Goal: Task Accomplishment & Management: Complete application form

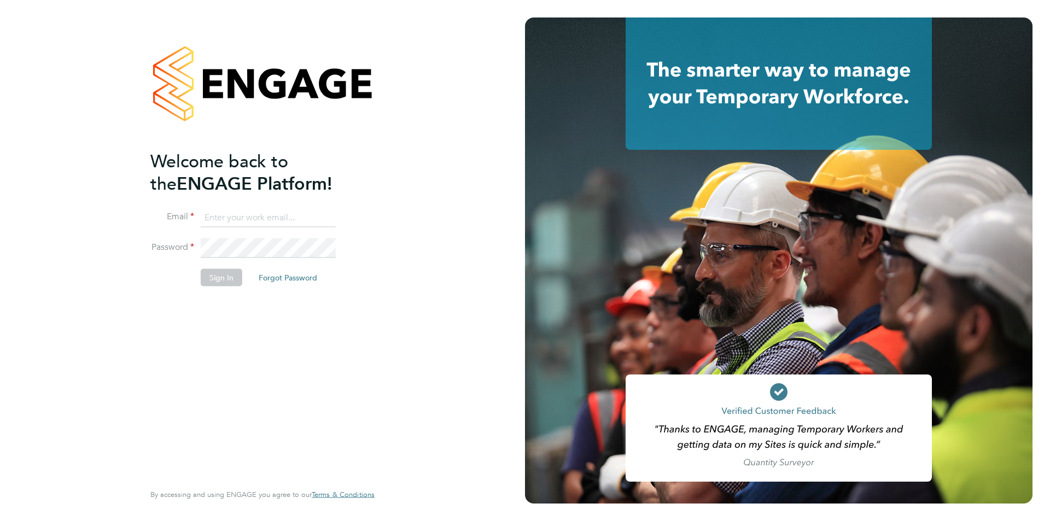
type input "jscholes@fr-group.co.uk"
click at [206, 278] on button "Sign In" at bounding box center [222, 278] width 42 height 18
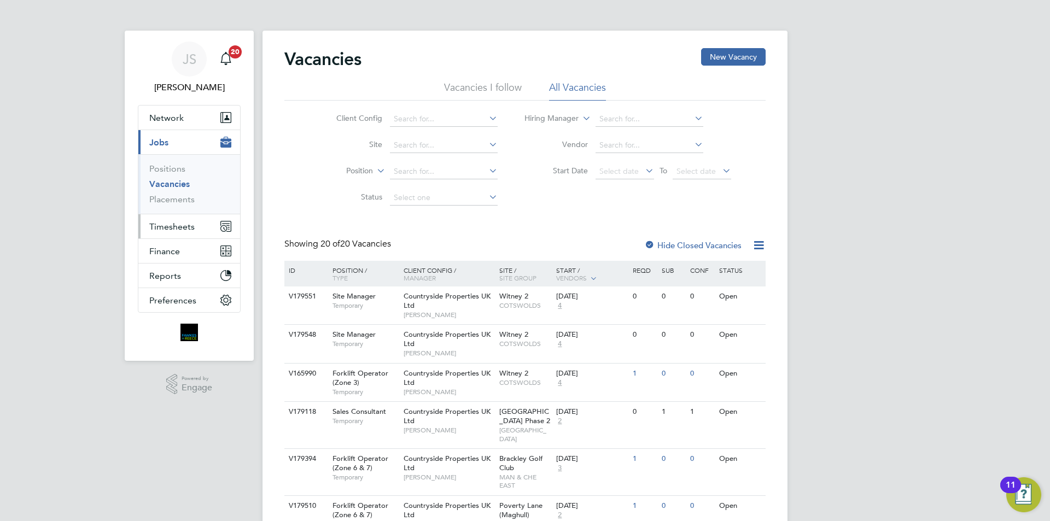
click at [170, 226] on span "Timesheets" at bounding box center [171, 227] width 45 height 10
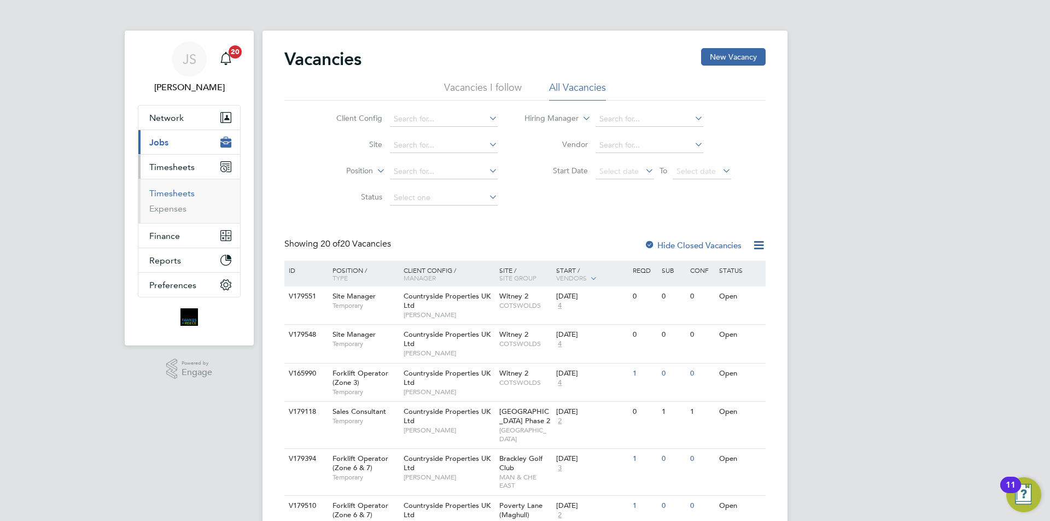
click at [167, 195] on link "Timesheets" at bounding box center [171, 193] width 45 height 10
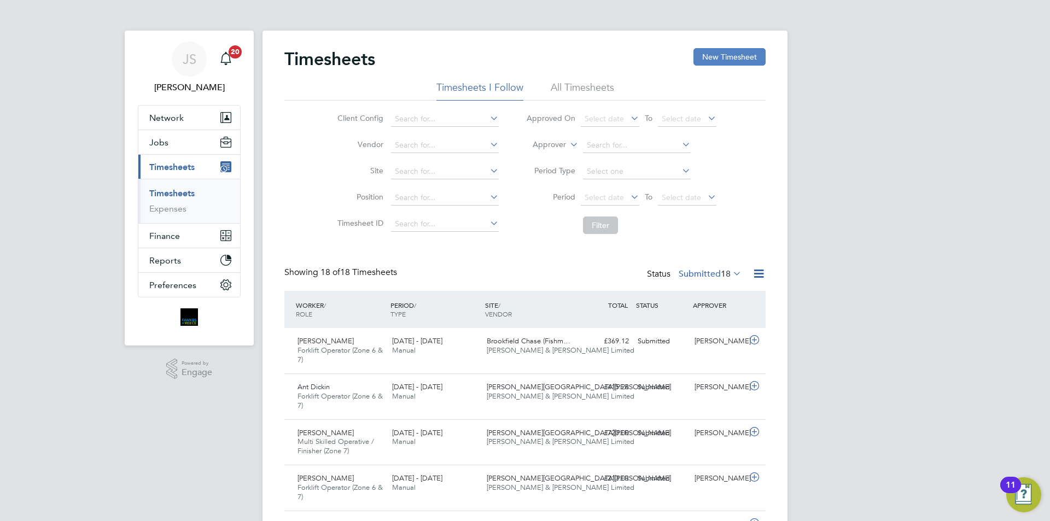
click at [708, 49] on button "New Timesheet" at bounding box center [730, 57] width 72 height 18
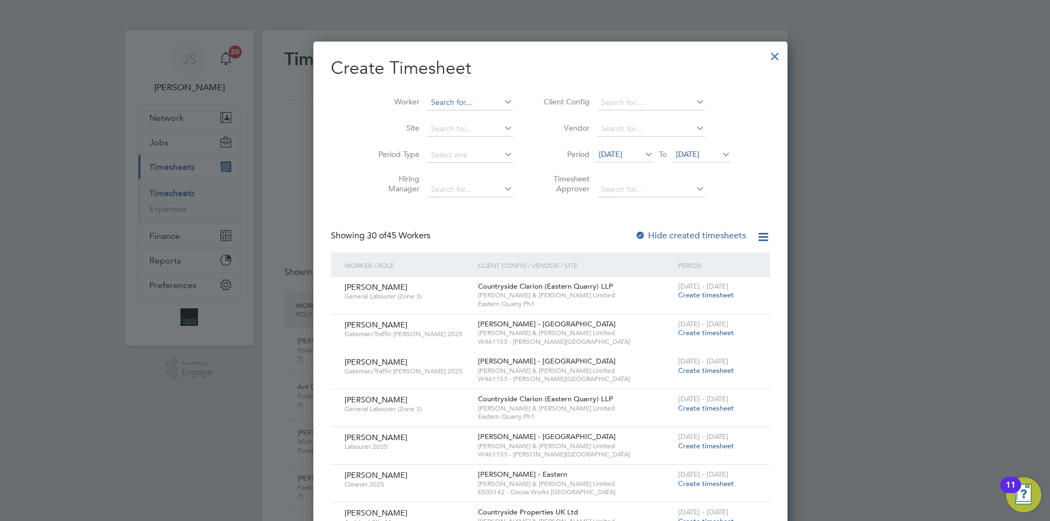
click at [431, 100] on input at bounding box center [470, 102] width 86 height 15
drag, startPoint x: 430, startPoint y: 116, endPoint x: 547, endPoint y: 197, distance: 142.2
click at [431, 116] on li "[PERSON_NAME] iffiths" at bounding box center [452, 117] width 102 height 15
type input "[PERSON_NAME]"
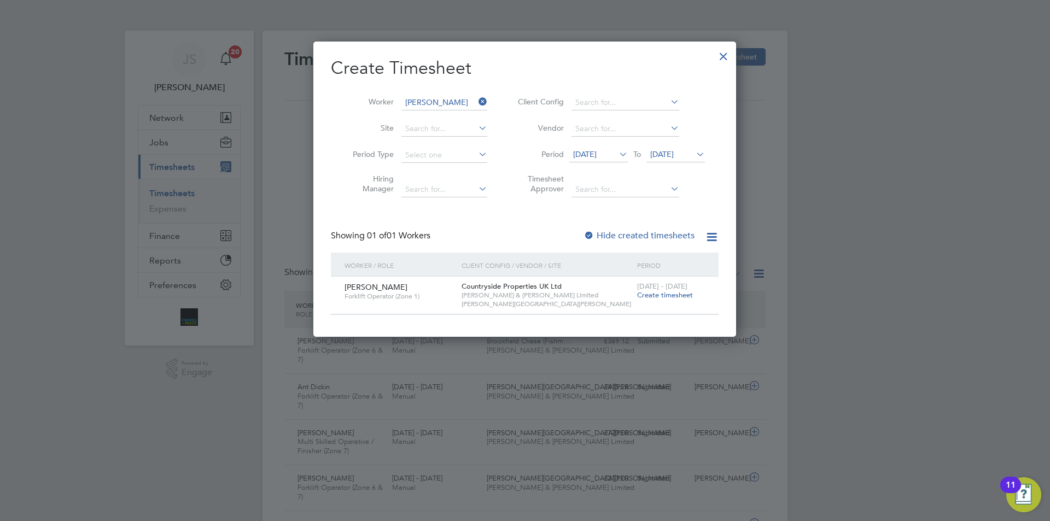
click at [656, 293] on span "Create timesheet" at bounding box center [665, 294] width 56 height 9
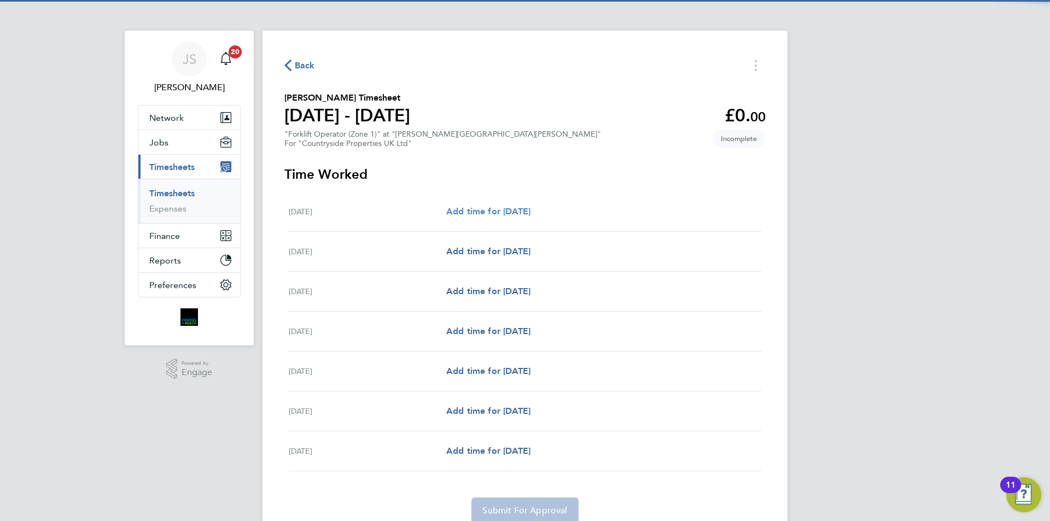
click at [498, 208] on span "Add time for [DATE]" at bounding box center [488, 211] width 84 height 10
select select "30"
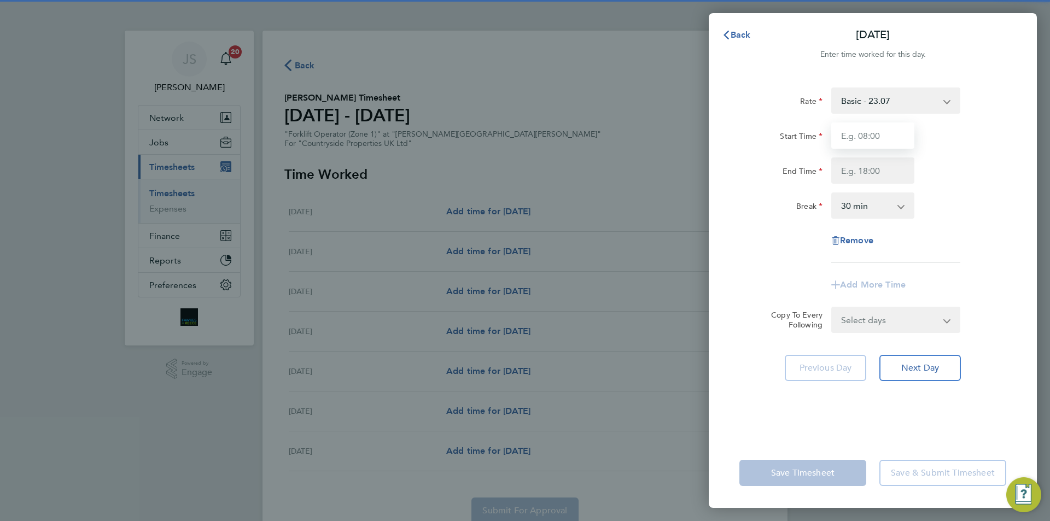
click at [883, 136] on input "Start Time" at bounding box center [872, 136] width 83 height 26
type input "07:30"
click at [877, 162] on input "End Time" at bounding box center [872, 171] width 83 height 26
type input "17:00"
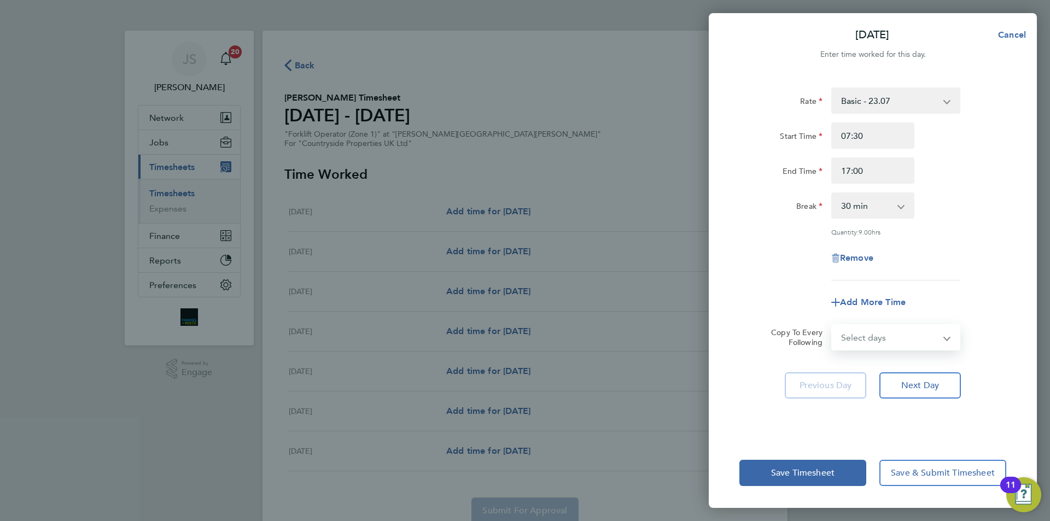
click at [873, 326] on select "Select days Day Weekday (Mon-Fri) Weekend (Sat-Sun) [DATE] [DATE] [DATE] [DATE]…" at bounding box center [889, 337] width 115 height 24
select select "DAY"
click at [832, 325] on select "Select days Day Weekday (Mon-Fri) Weekend (Sat-Sun) [DATE] [DATE] [DATE] [DATE]…" at bounding box center [889, 337] width 115 height 24
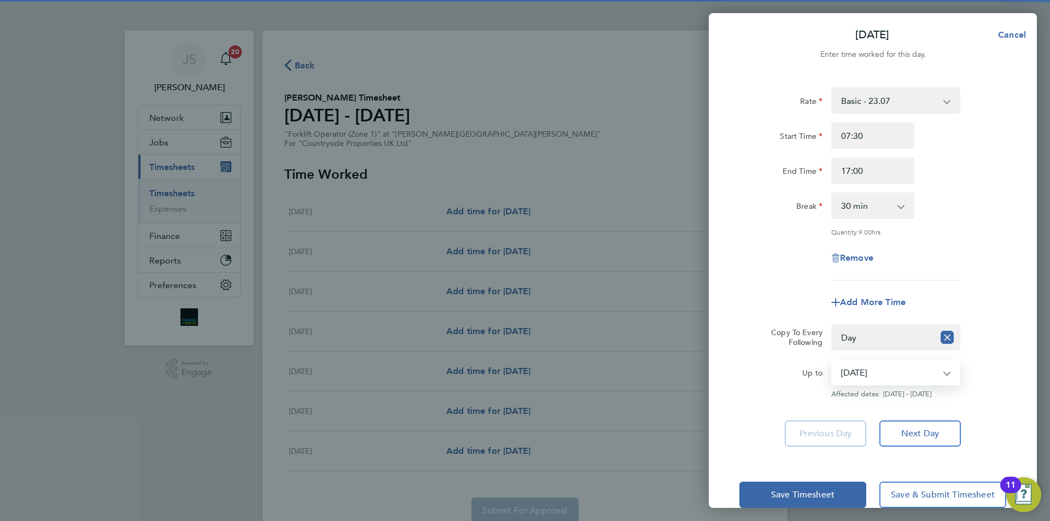
click at [871, 370] on select "[DATE] [DATE] [DATE] [DATE] [DATE] [DATE]" at bounding box center [889, 372] width 114 height 24
select select "[DATE]"
click at [832, 360] on select "[DATE] [DATE] [DATE] [DATE] [DATE] [DATE]" at bounding box center [889, 372] width 114 height 24
click at [752, 248] on div "Remove" at bounding box center [873, 258] width 276 height 26
click at [807, 491] on span "Save Timesheet" at bounding box center [802, 495] width 63 height 11
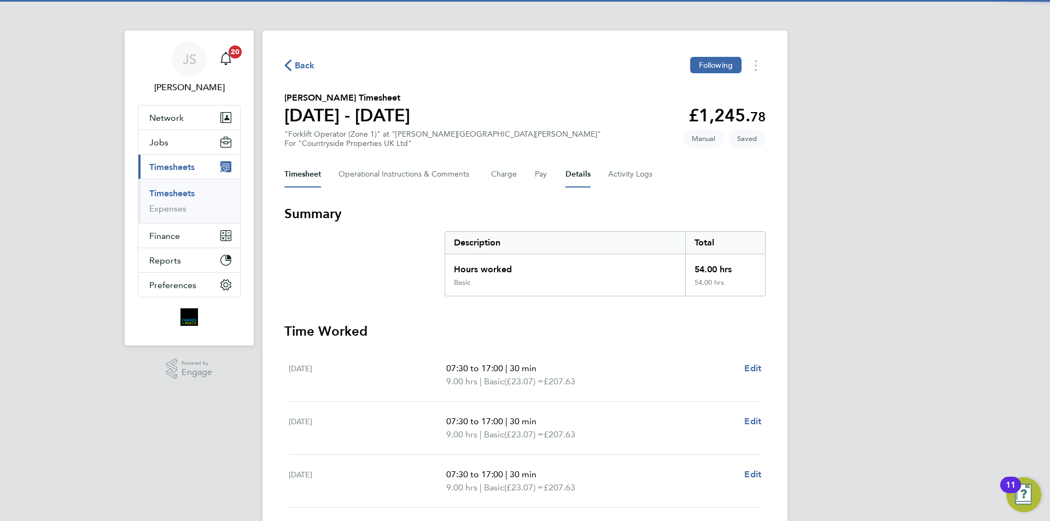
click at [566, 176] on button "Details" at bounding box center [578, 174] width 25 height 26
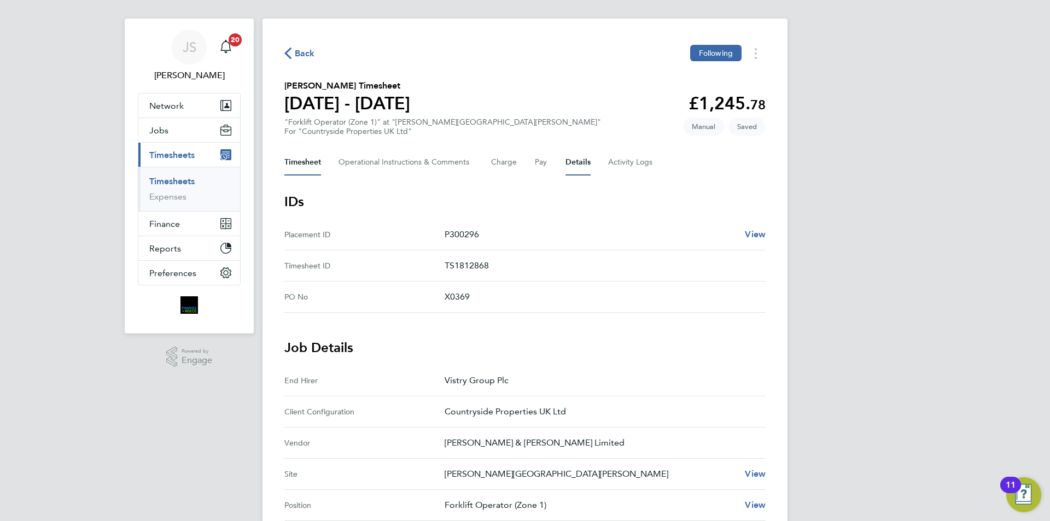
click at [304, 161] on button "Timesheet" at bounding box center [302, 162] width 37 height 26
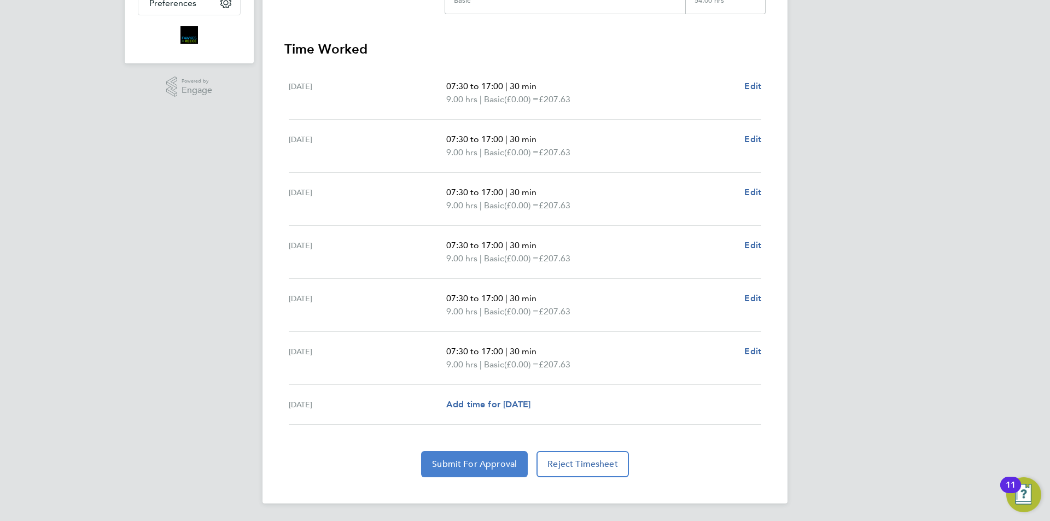
click at [521, 458] on button "Submit For Approval" at bounding box center [474, 464] width 107 height 26
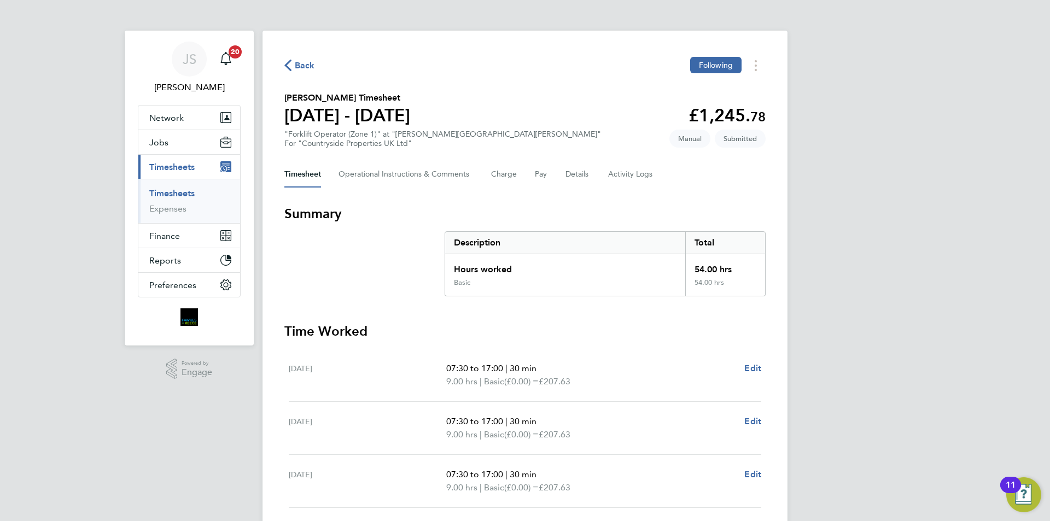
click at [308, 61] on span "Back" at bounding box center [305, 65] width 20 height 13
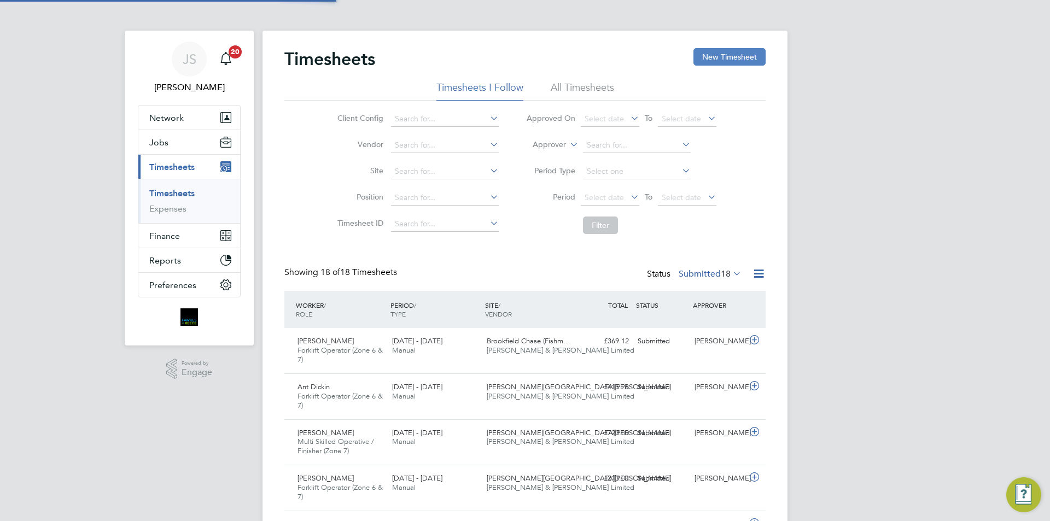
click at [726, 62] on button "New Timesheet" at bounding box center [730, 57] width 72 height 18
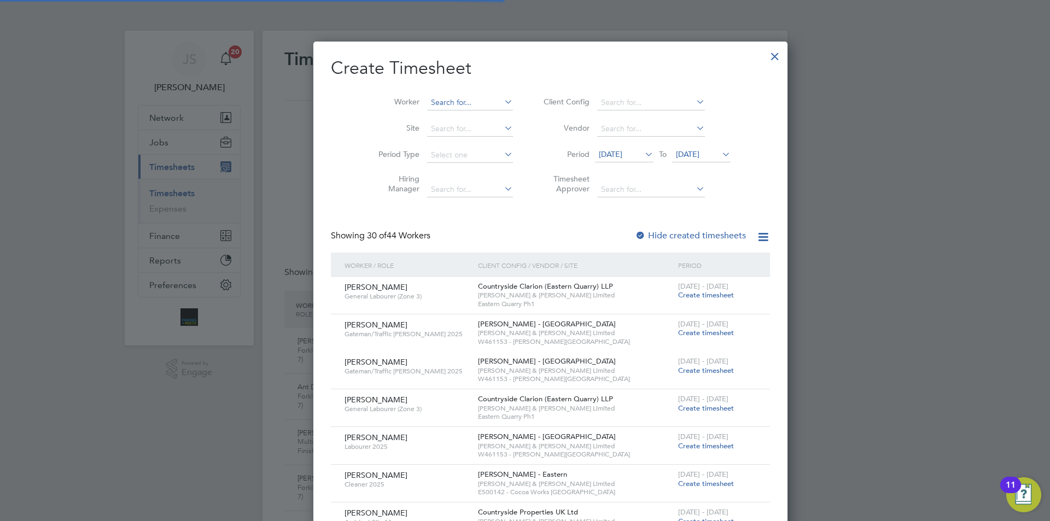
click at [432, 102] on input at bounding box center [470, 102] width 86 height 15
click at [440, 115] on li "[PERSON_NAME]" at bounding box center [460, 117] width 119 height 15
type input "[PERSON_NAME]"
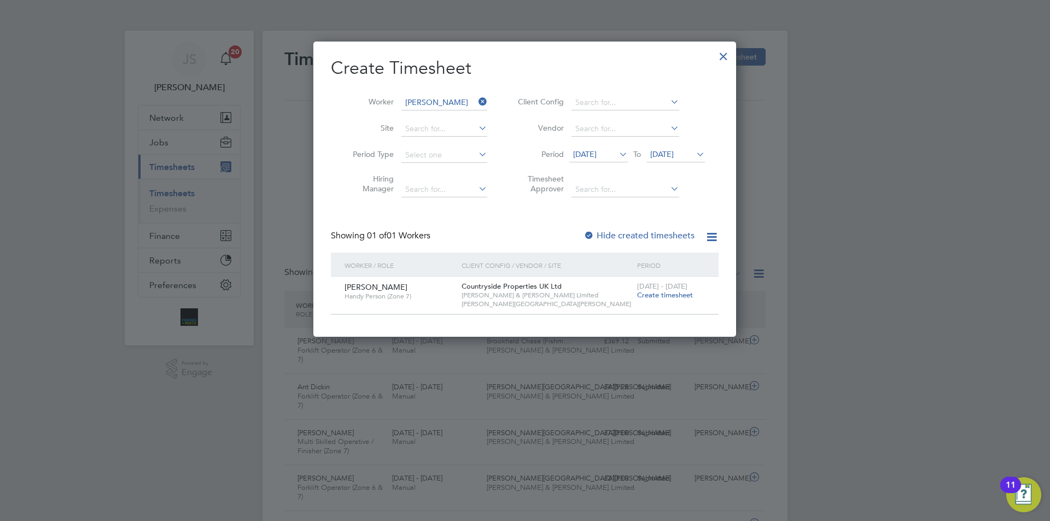
click at [665, 292] on span "Create timesheet" at bounding box center [665, 294] width 56 height 9
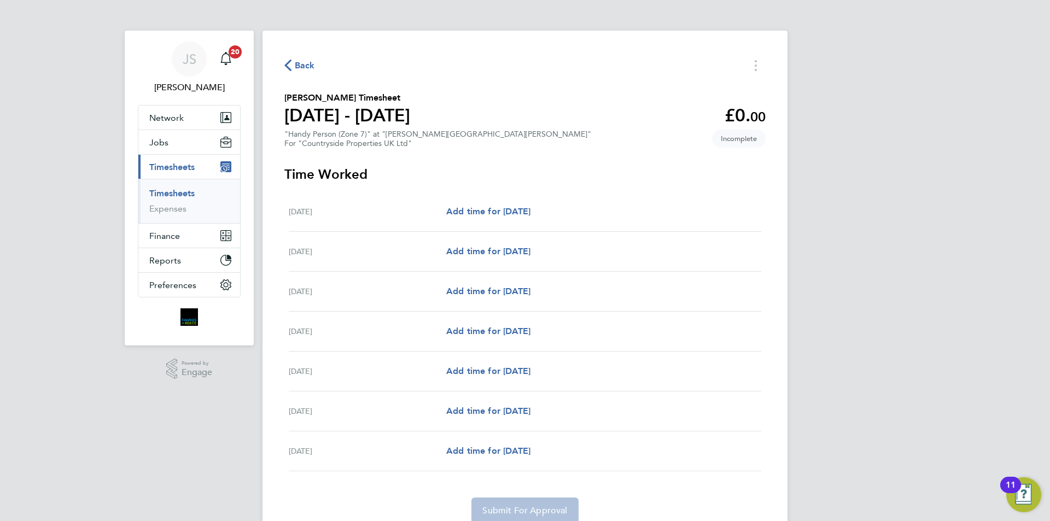
click at [502, 204] on div "[DATE] Add time for [DATE] Add time for [DATE]" at bounding box center [525, 212] width 473 height 40
click at [500, 209] on span "Add time for [DATE]" at bounding box center [488, 211] width 84 height 10
select select "30"
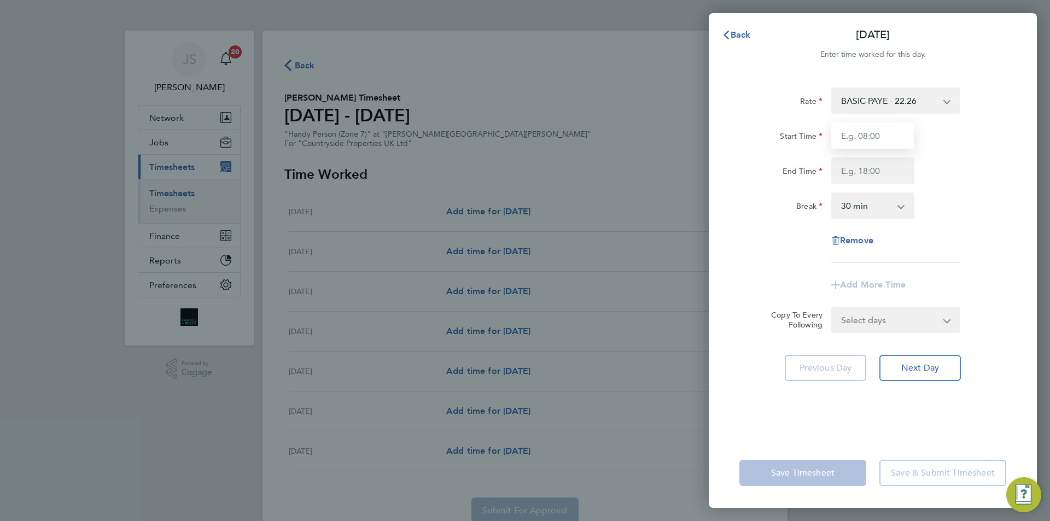
click at [862, 148] on input "Start Time" at bounding box center [872, 136] width 83 height 26
type input "07:30"
click at [860, 162] on input "End Time" at bounding box center [872, 171] width 83 height 26
type input "17:00"
click at [905, 325] on select "Select days Day Weekday (Mon-Fri) Weekend (Sat-Sun) [DATE] [DATE] [DATE] [DATE]…" at bounding box center [889, 320] width 115 height 24
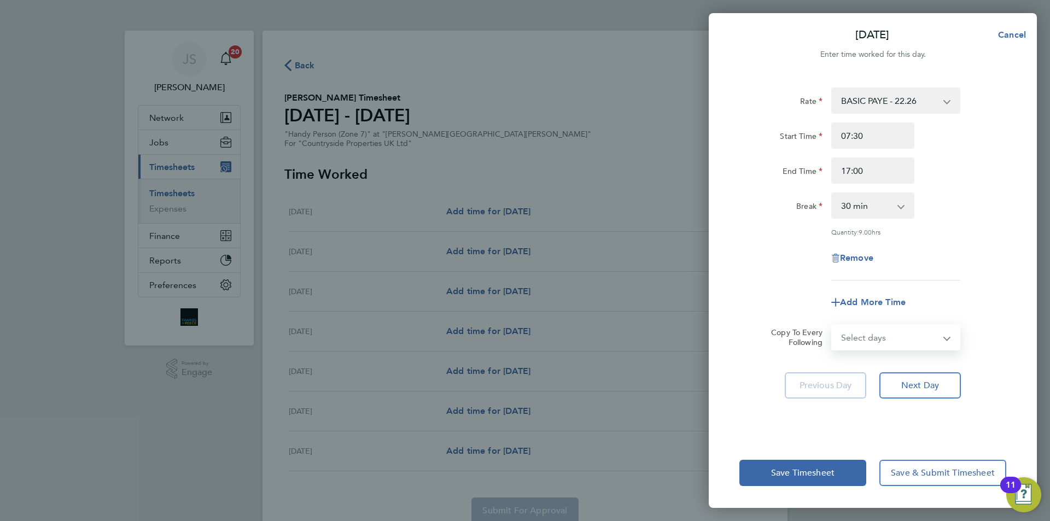
select select "DAY"
click at [832, 325] on select "Select days Day Weekday (Mon-Fri) Weekend (Sat-Sun) [DATE] [DATE] [DATE] [DATE]…" at bounding box center [889, 337] width 115 height 24
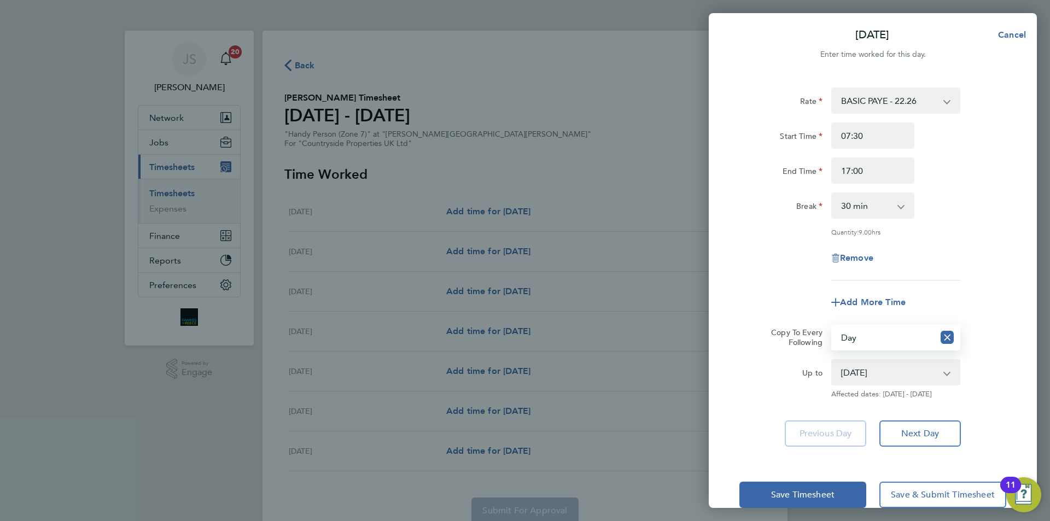
click at [871, 379] on select "[DATE] [DATE] [DATE] [DATE] [DATE] [DATE]" at bounding box center [889, 372] width 114 height 24
select select "[DATE]"
click at [832, 360] on select "[DATE] [DATE] [DATE] [DATE] [DATE] [DATE]" at bounding box center [889, 372] width 114 height 24
click at [794, 291] on div "Add More Time" at bounding box center [873, 302] width 276 height 26
drag, startPoint x: 799, startPoint y: 479, endPoint x: 801, endPoint y: 484, distance: 5.9
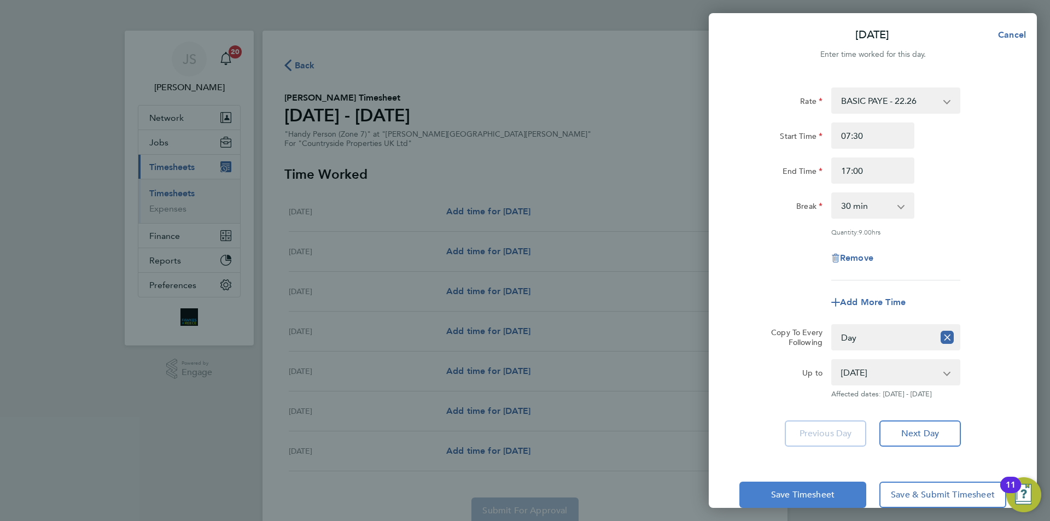
click at [801, 479] on div "Save Timesheet Save & Submit Timesheet" at bounding box center [873, 495] width 328 height 70
click at [801, 490] on span "Save Timesheet" at bounding box center [802, 495] width 63 height 11
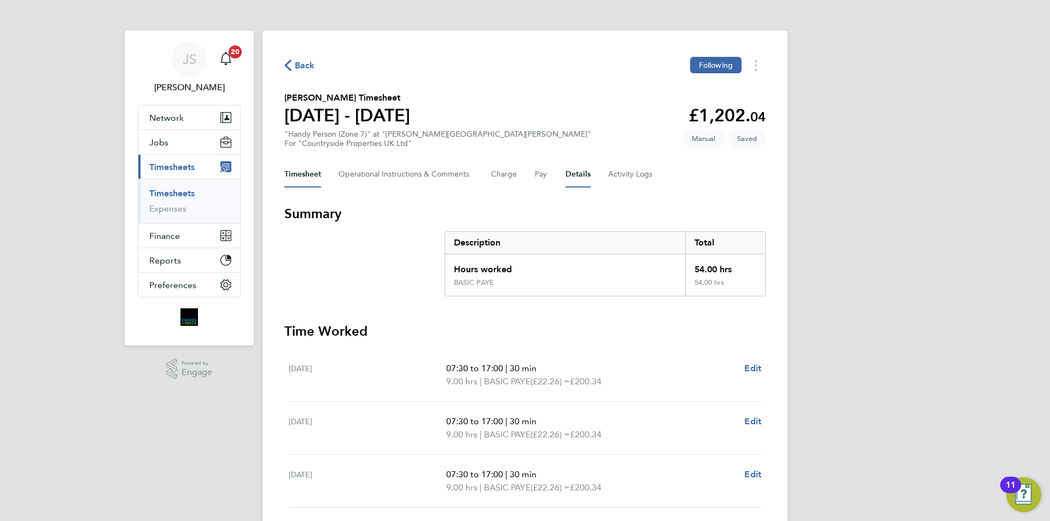
drag, startPoint x: 587, startPoint y: 173, endPoint x: 586, endPoint y: 182, distance: 8.8
click at [586, 173] on button "Details" at bounding box center [578, 174] width 25 height 26
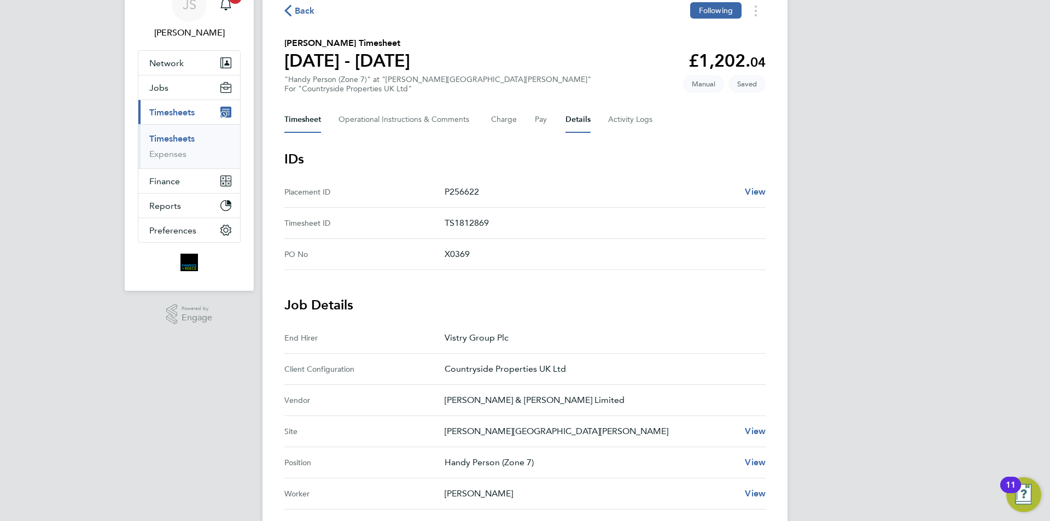
click at [313, 121] on button "Timesheet" at bounding box center [302, 120] width 37 height 26
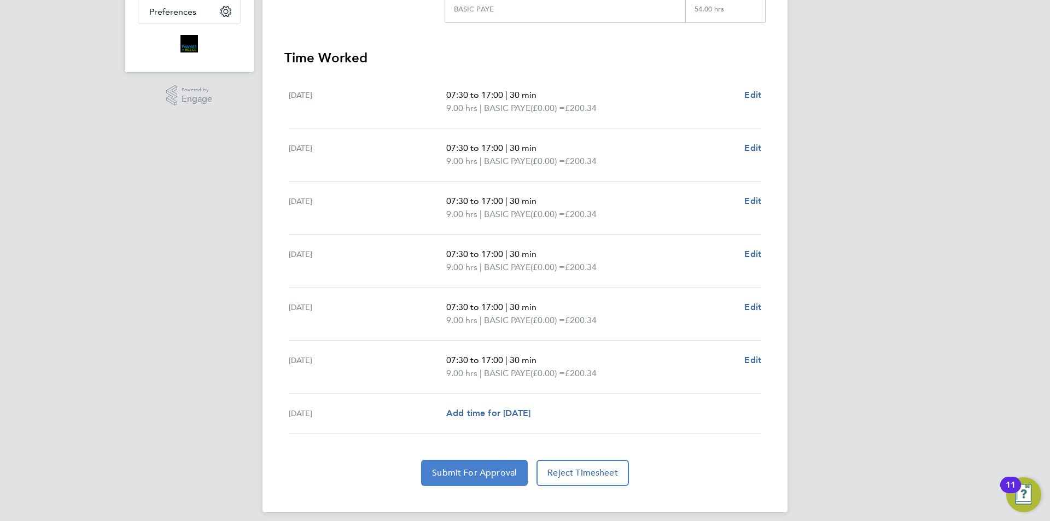
click at [471, 469] on span "Submit For Approval" at bounding box center [474, 473] width 85 height 11
